Goal: Find specific page/section: Find specific page/section

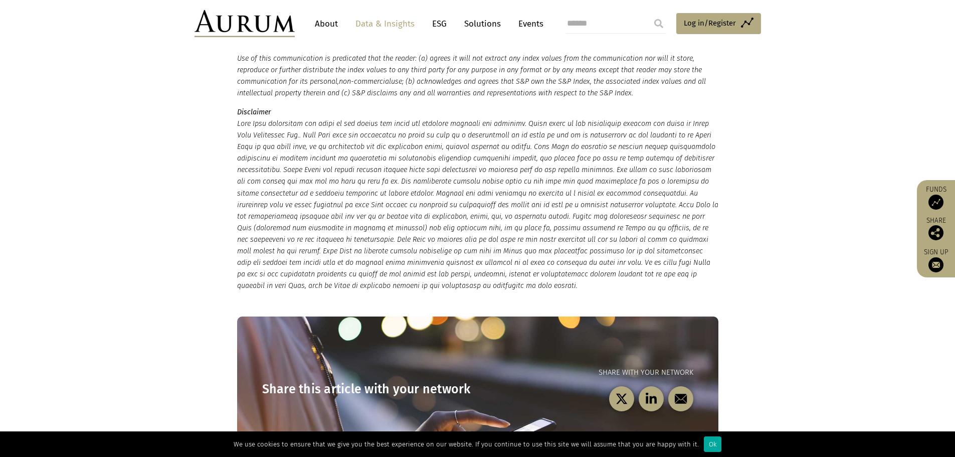
scroll to position [1209, 0]
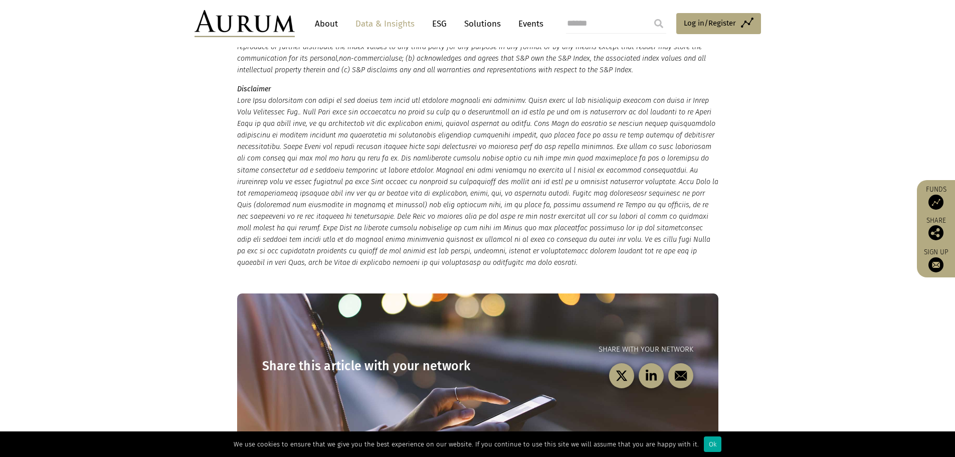
click at [535, 24] on link "Events" at bounding box center [529, 24] width 30 height 19
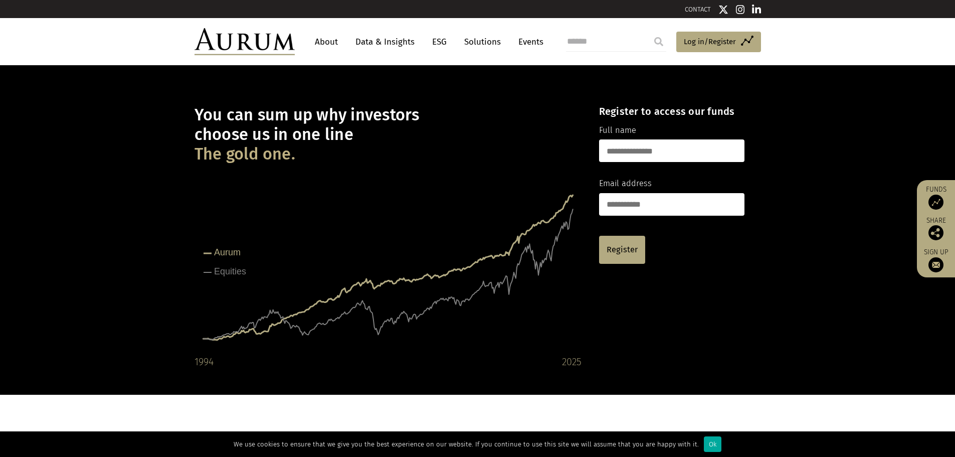
click at [380, 40] on link "Data & Insights" at bounding box center [385, 42] width 69 height 19
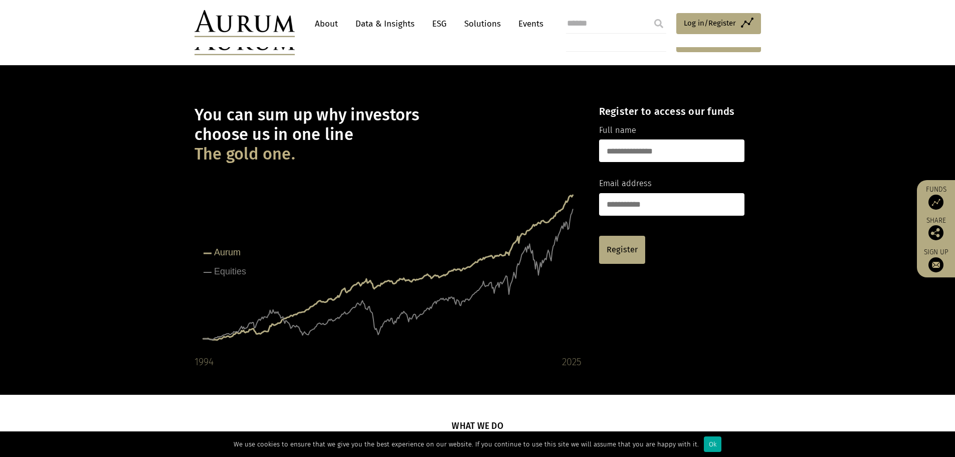
scroll to position [179, 0]
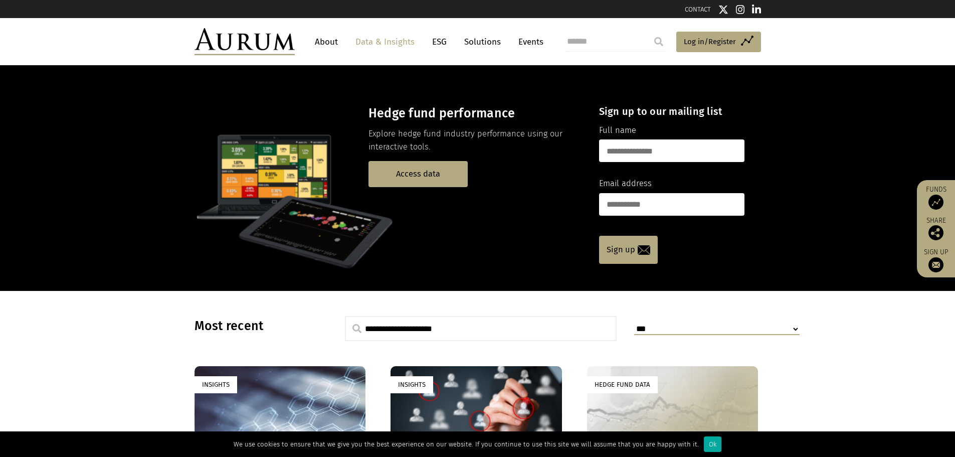
click at [332, 39] on link "About" at bounding box center [326, 42] width 33 height 19
click at [480, 42] on link "Solutions" at bounding box center [482, 42] width 47 height 19
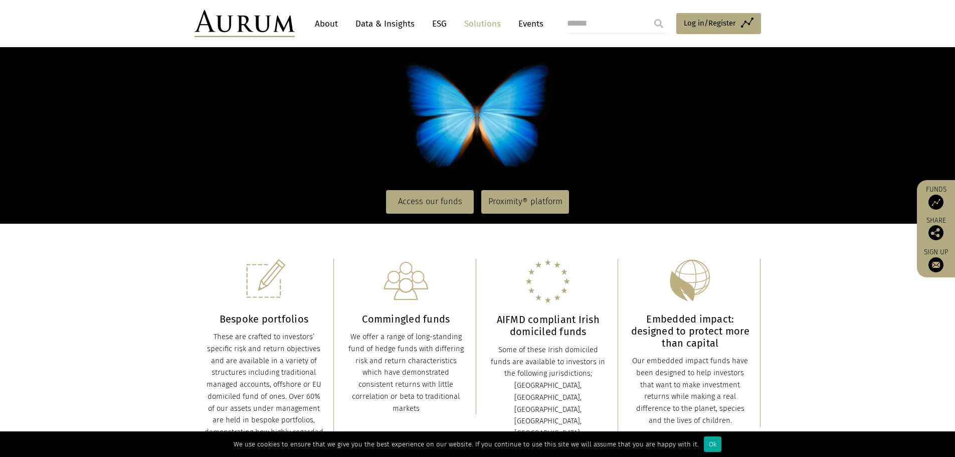
scroll to position [100, 0]
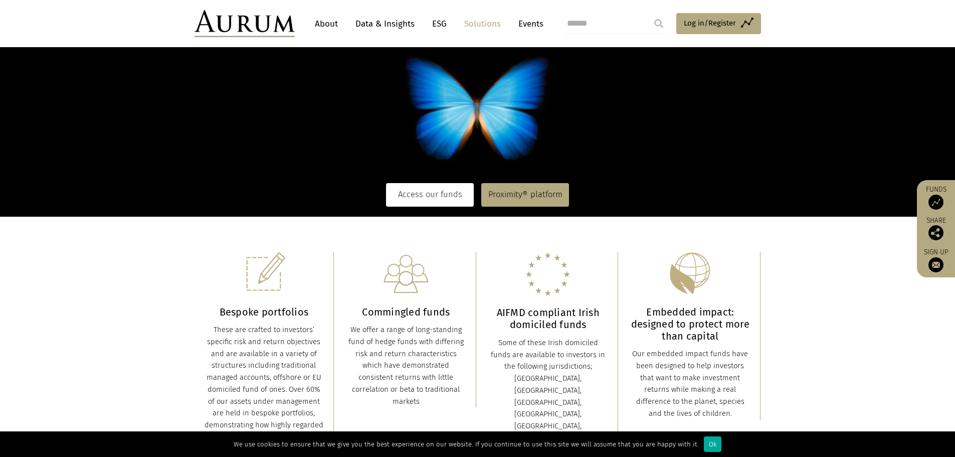
click at [432, 191] on link "Access our funds" at bounding box center [430, 194] width 88 height 23
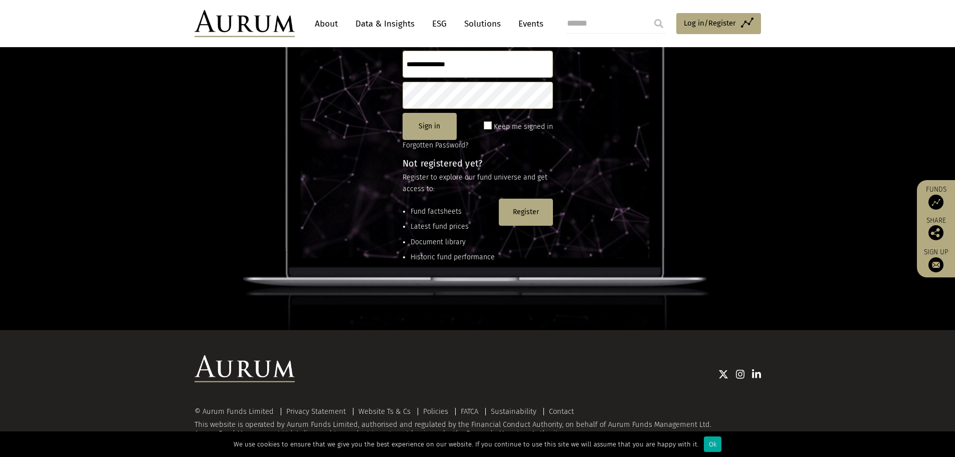
scroll to position [133, 0]
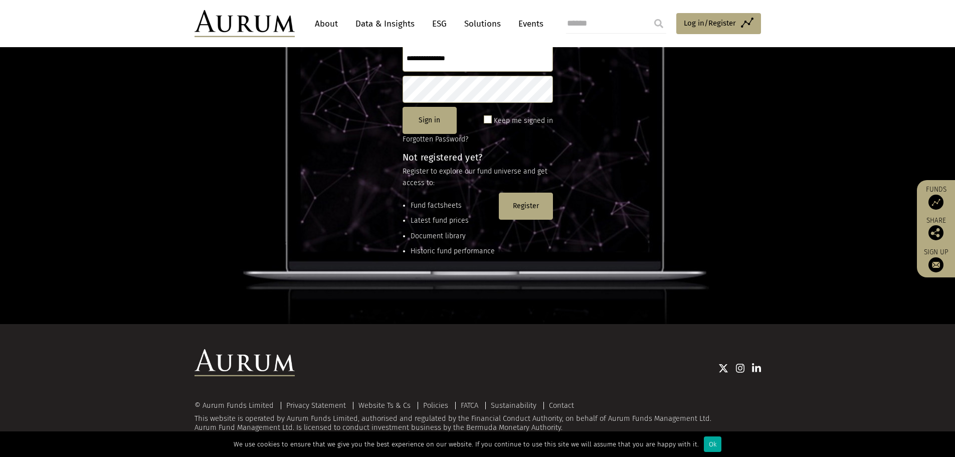
click at [423, 232] on li "Document library" at bounding box center [453, 236] width 84 height 11
click at [423, 229] on ul "Fund factsheets Latest fund prices Document library Historic fund performance" at bounding box center [449, 230] width 92 height 61
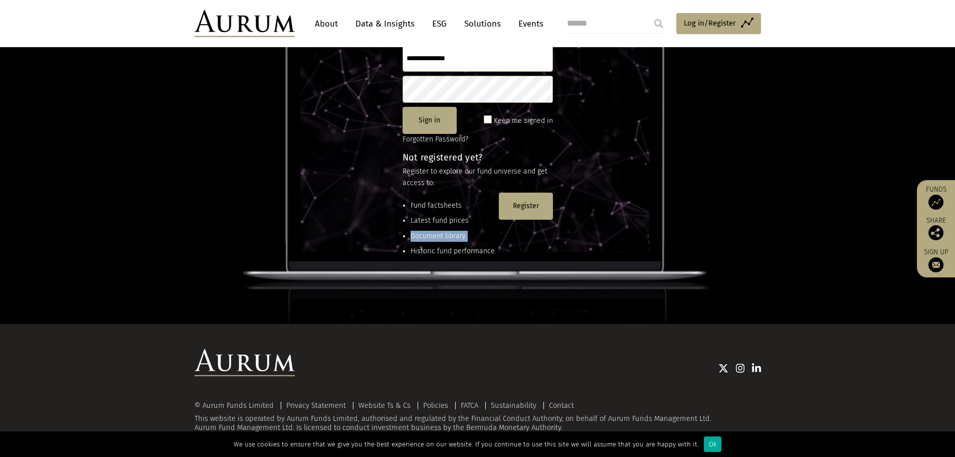
click at [424, 229] on ul "Fund factsheets Latest fund prices Document library Historic fund performance" at bounding box center [449, 230] width 92 height 61
click at [448, 272] on div "Explore our fund universe Sign in Keep me signed in Forgotten Password? Not reg…" at bounding box center [477, 128] width 955 height 392
click at [448, 271] on div "Explore our fund universe Sign in Keep me signed in Forgotten Password? Not reg…" at bounding box center [477, 128] width 955 height 392
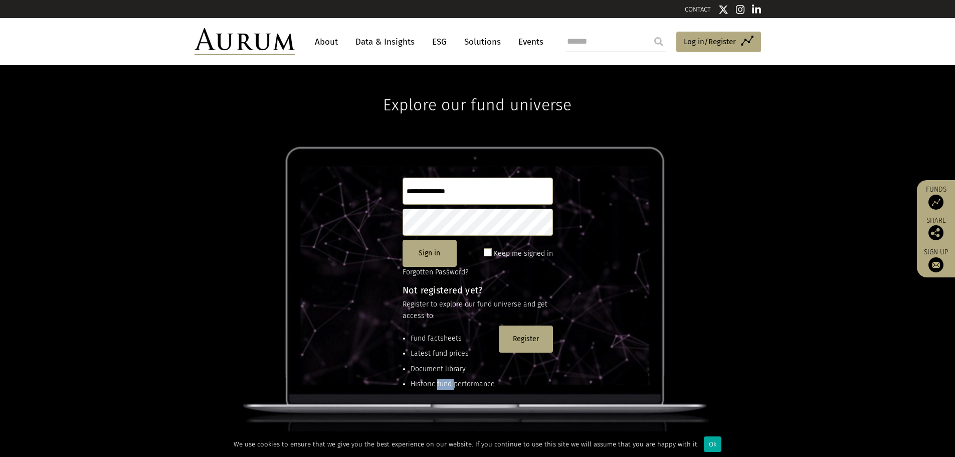
click at [532, 42] on link "Events" at bounding box center [529, 42] width 30 height 19
